Goal: Information Seeking & Learning: Learn about a topic

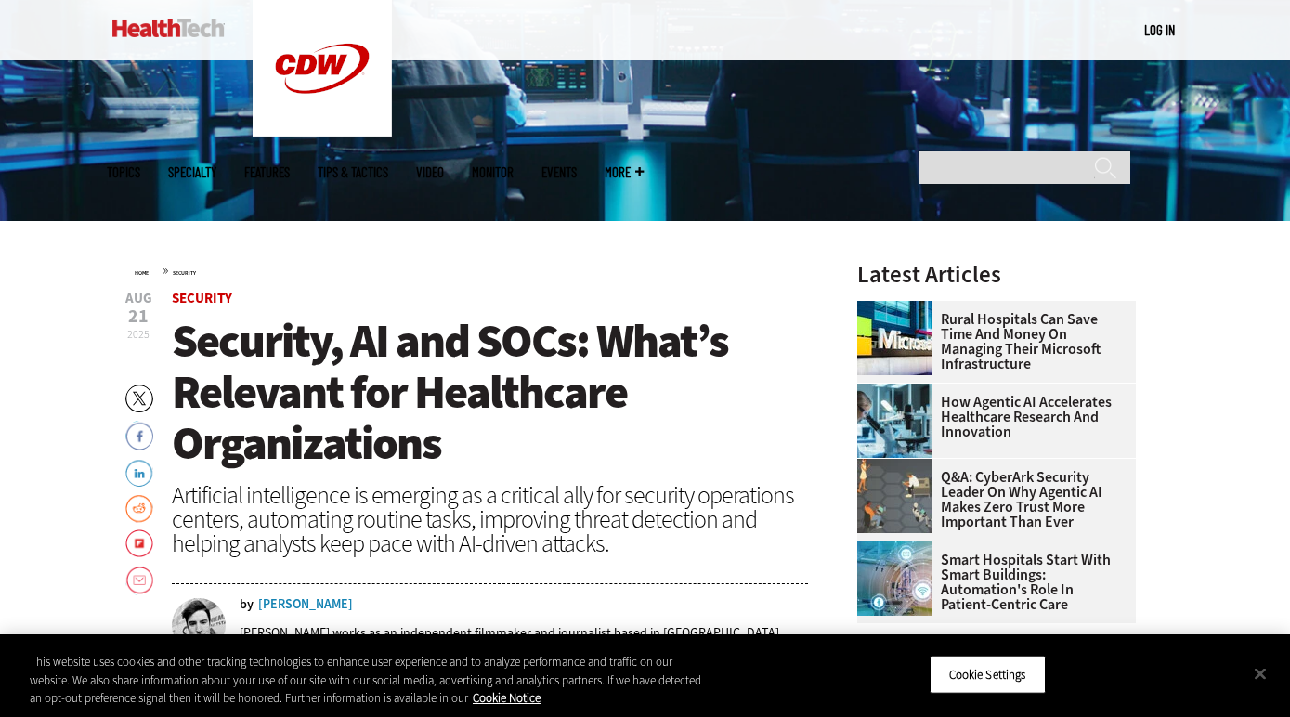
scroll to position [392, 0]
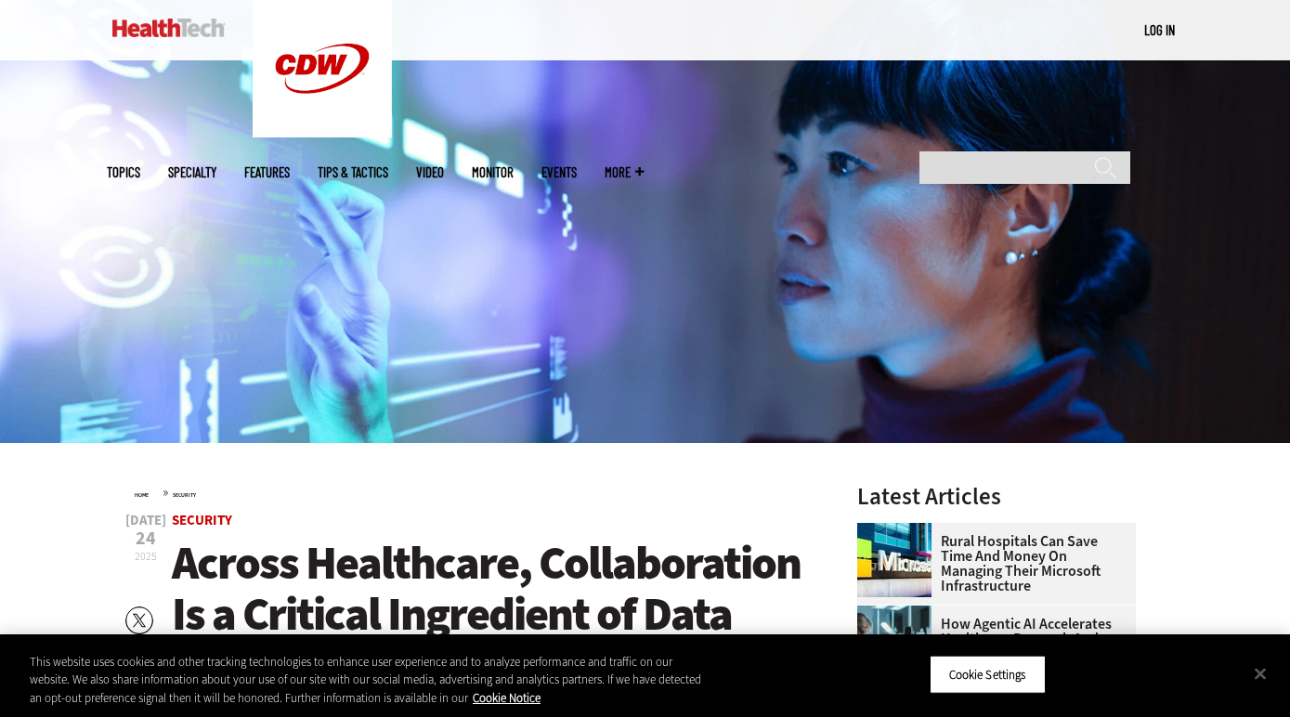
scroll to position [485, 0]
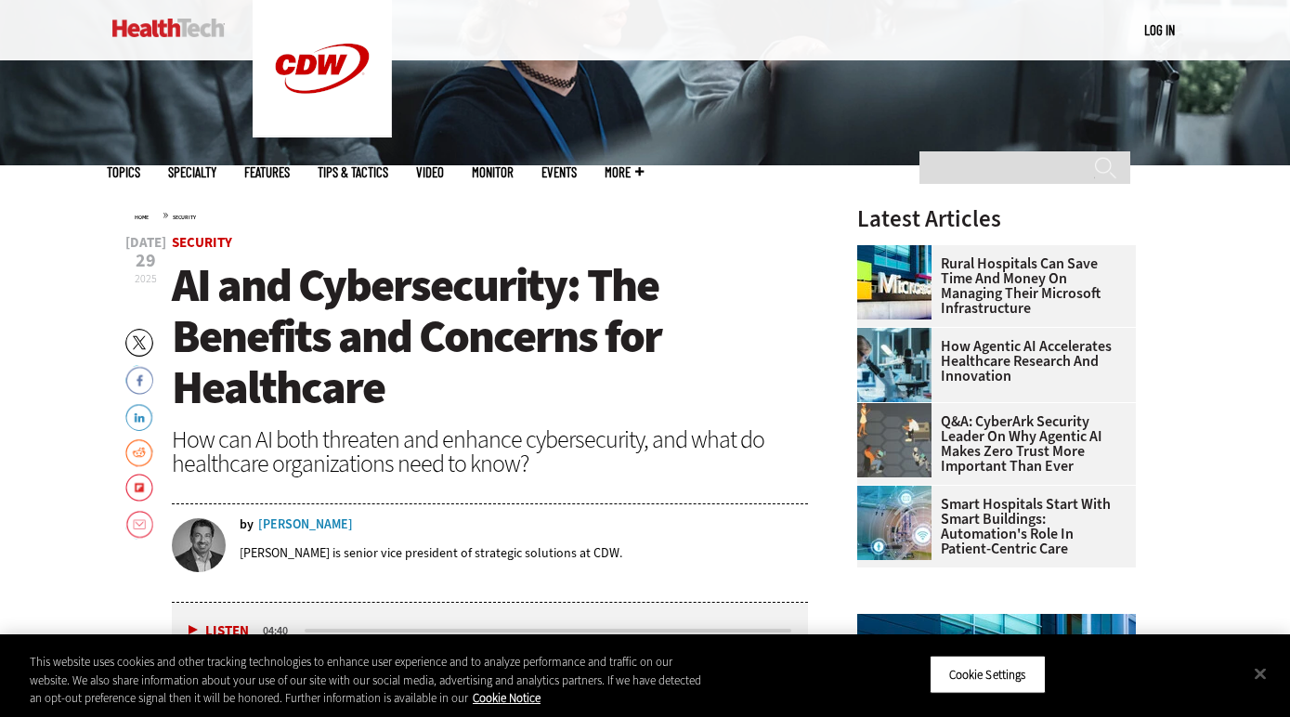
scroll to position [449, 0]
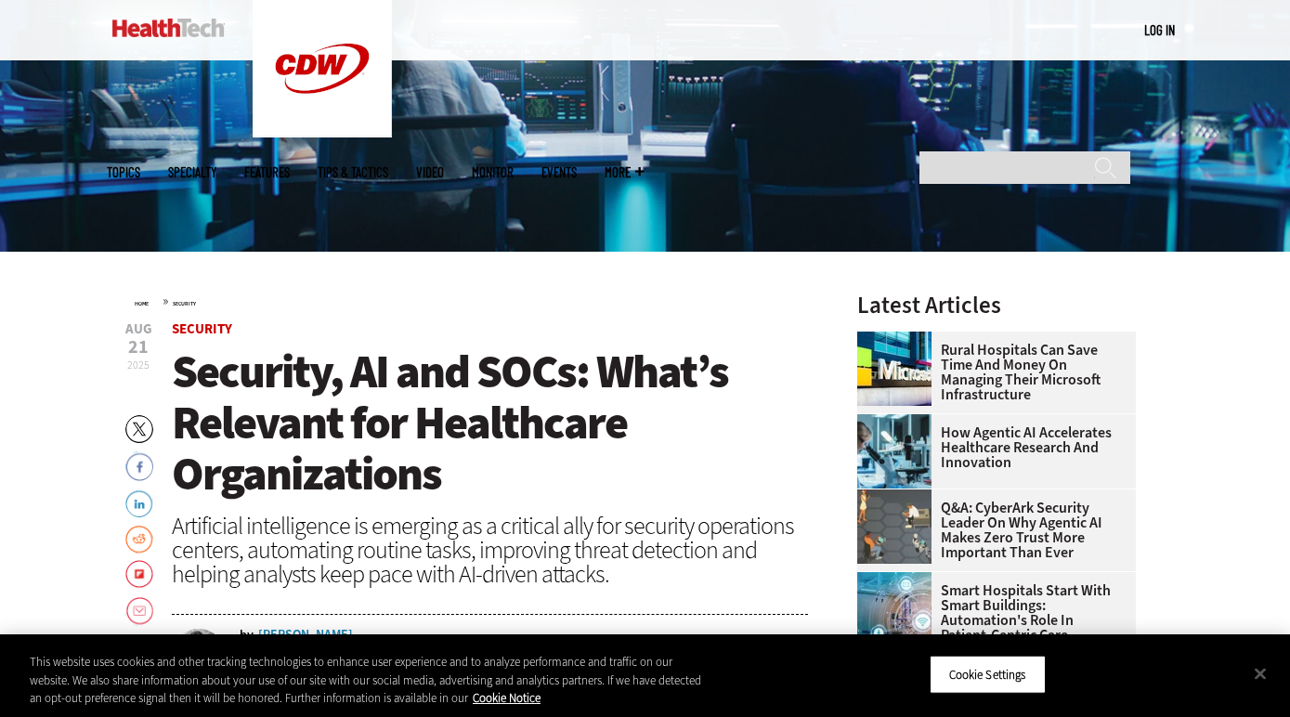
scroll to position [480, 0]
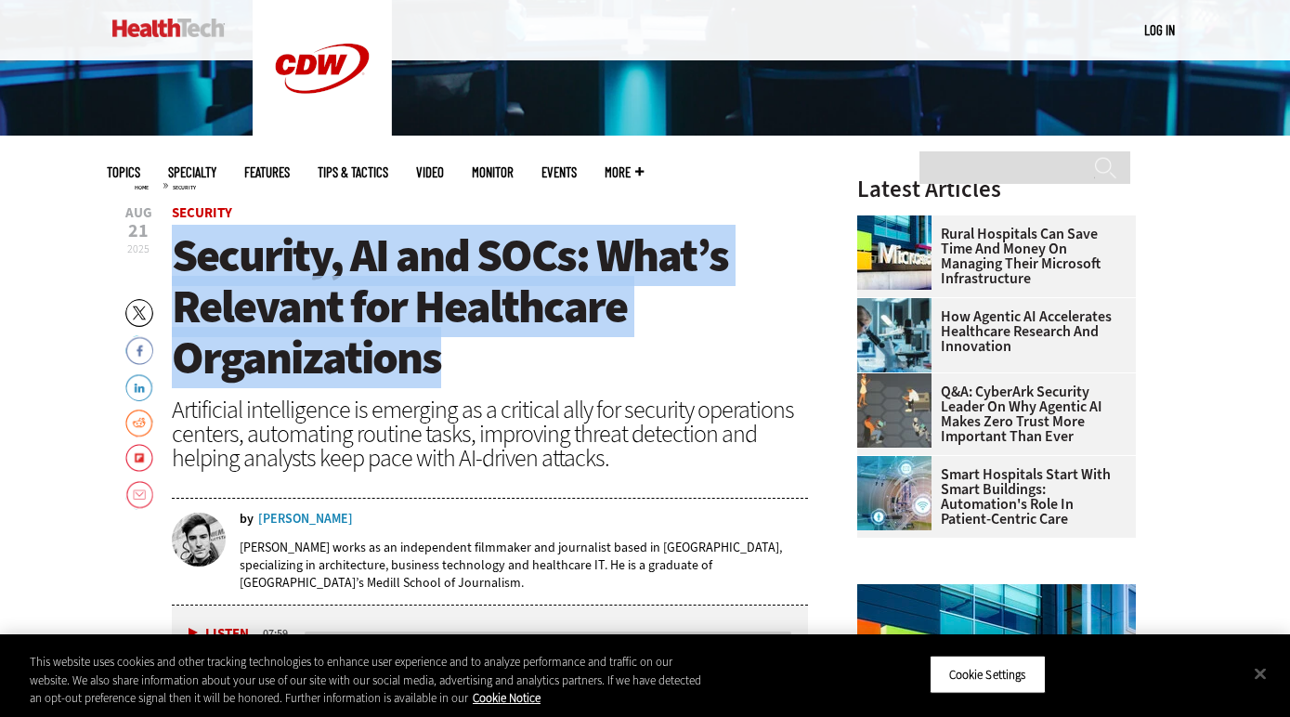
drag, startPoint x: 445, startPoint y: 360, endPoint x: 164, endPoint y: 268, distance: 295.2
copy span "Security, AI and SOCs: What’s Relevant for Healthcare Organizations"
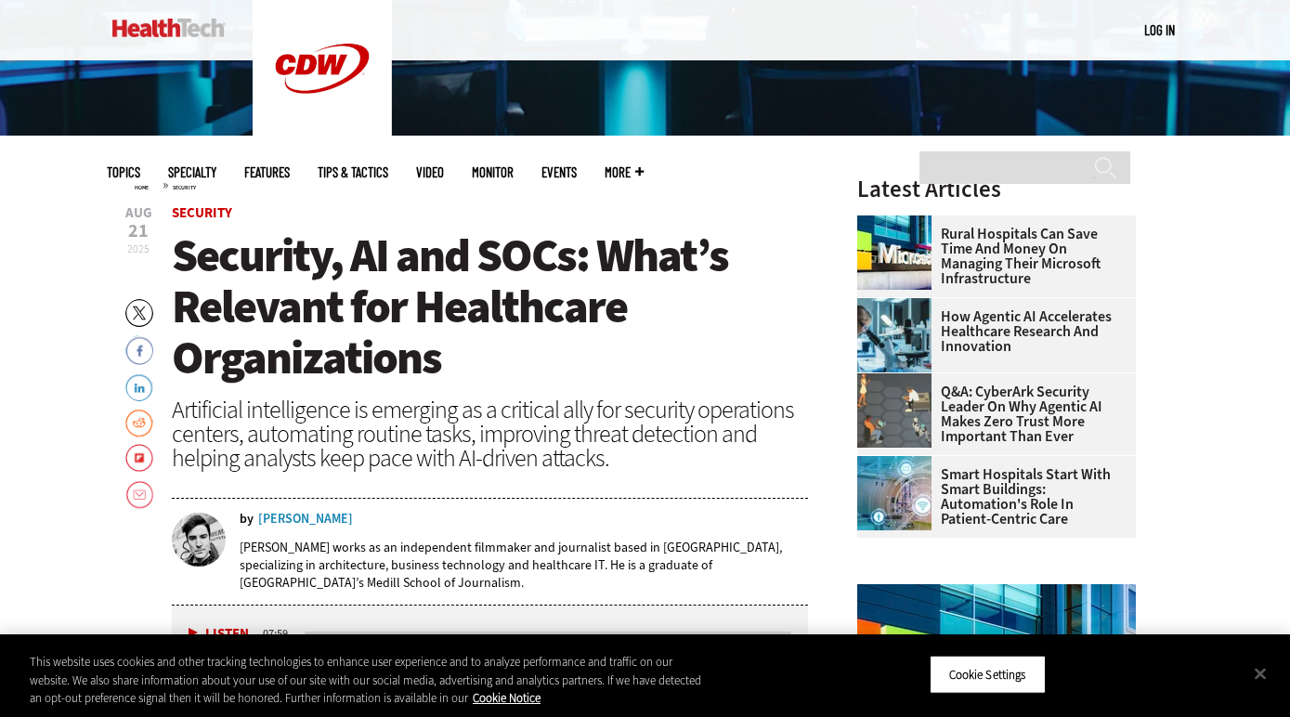
click at [653, 265] on span "Security, AI and SOCs: What’s Relevant for Healthcare Organizations" at bounding box center [450, 306] width 556 height 163
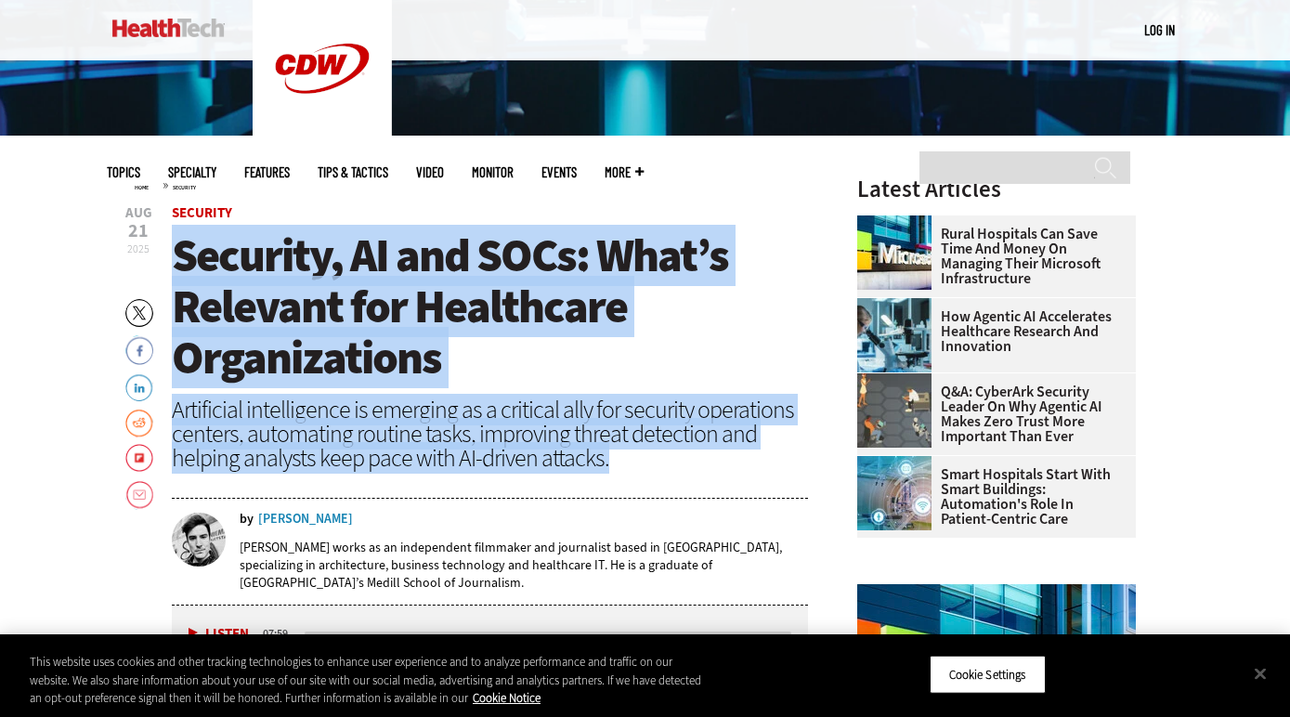
drag, startPoint x: 175, startPoint y: 256, endPoint x: 609, endPoint y: 459, distance: 479.6
click at [620, 462] on header "Aug 21 2025 Twitter Facebook LinkedIn Reddit Flipboard Email Security Security,…" at bounding box center [490, 405] width 637 height 399
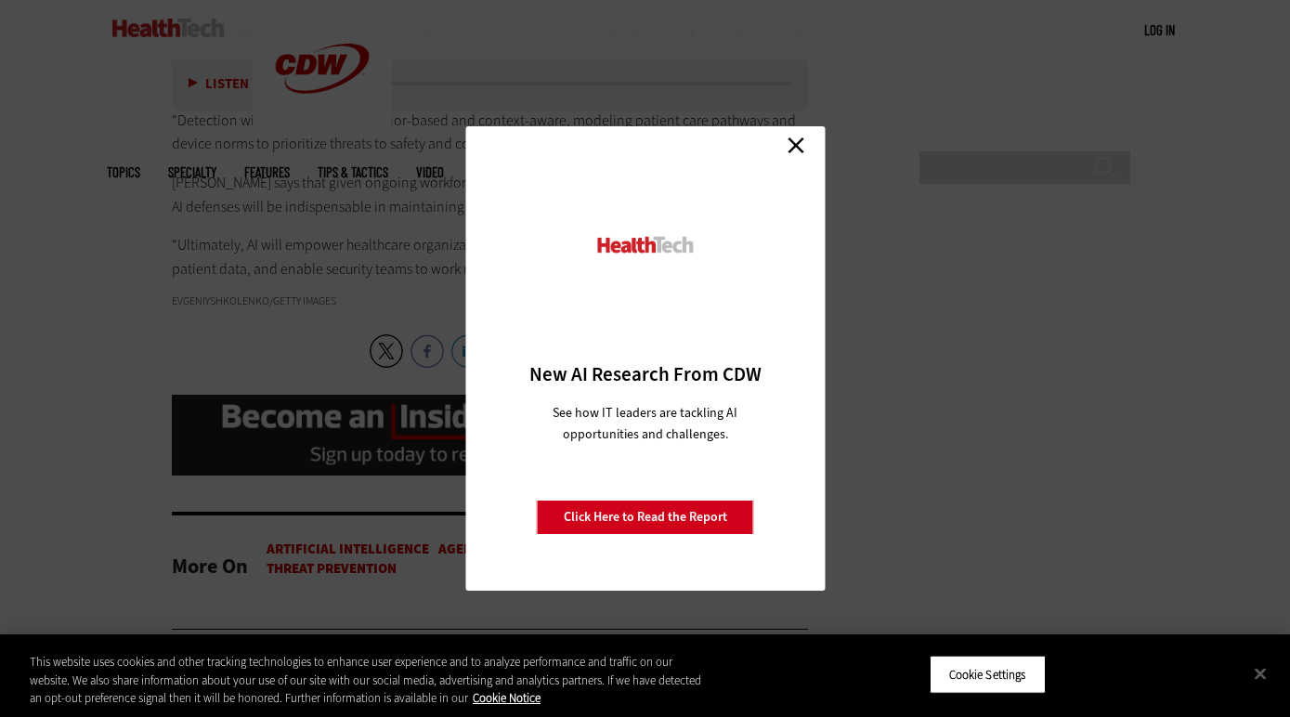
scroll to position [3773, 0]
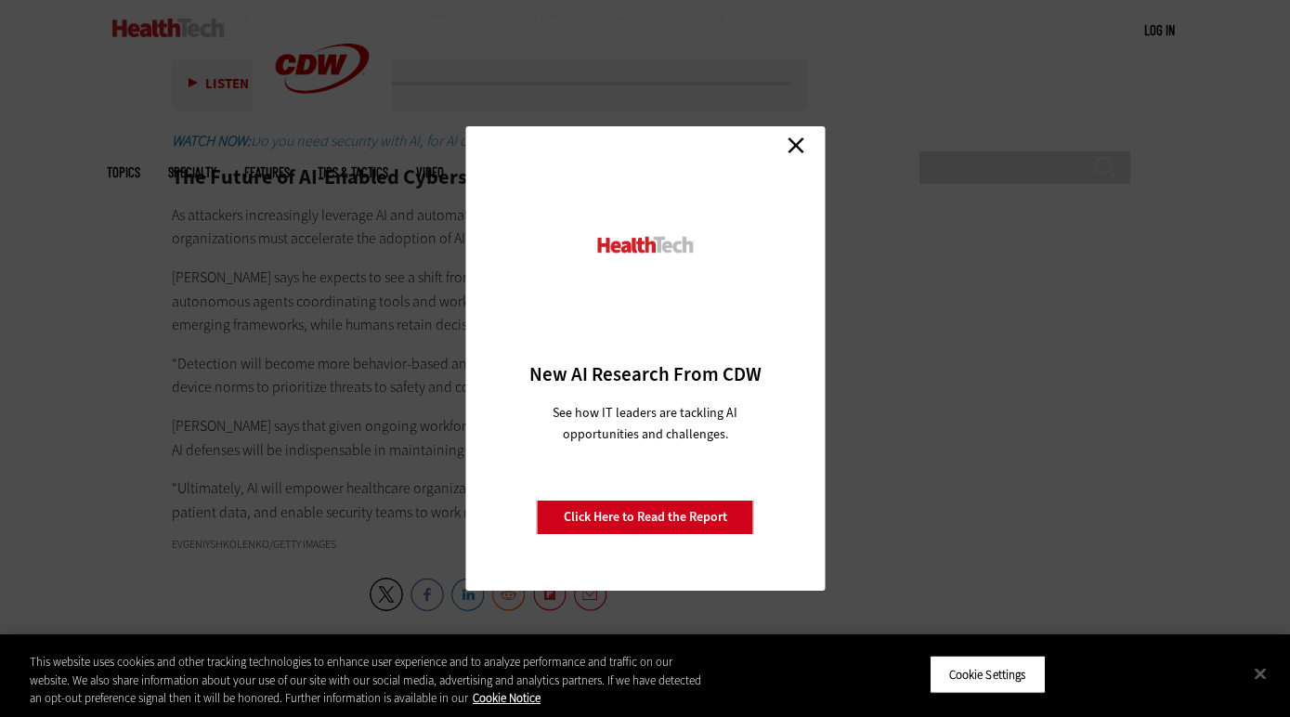
click at [793, 142] on link "Close" at bounding box center [796, 145] width 28 height 28
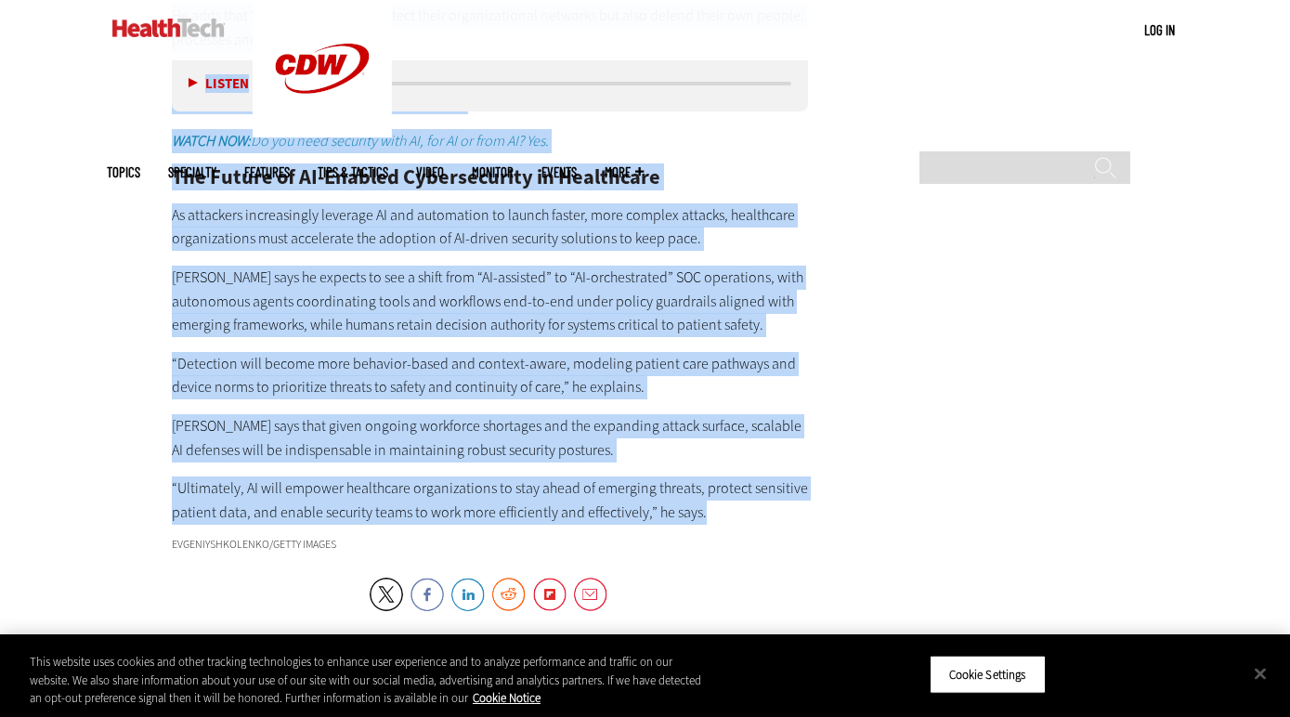
click at [724, 477] on p "“Ultimately, AI will empower healthcare organizations to stay ahead of emerging…" at bounding box center [490, 500] width 637 height 47
copy article "Security, AI and SOCs: What’s Relevant for Healthcare Organizations Artificial …"
